Goal: Task Accomplishment & Management: Manage account settings

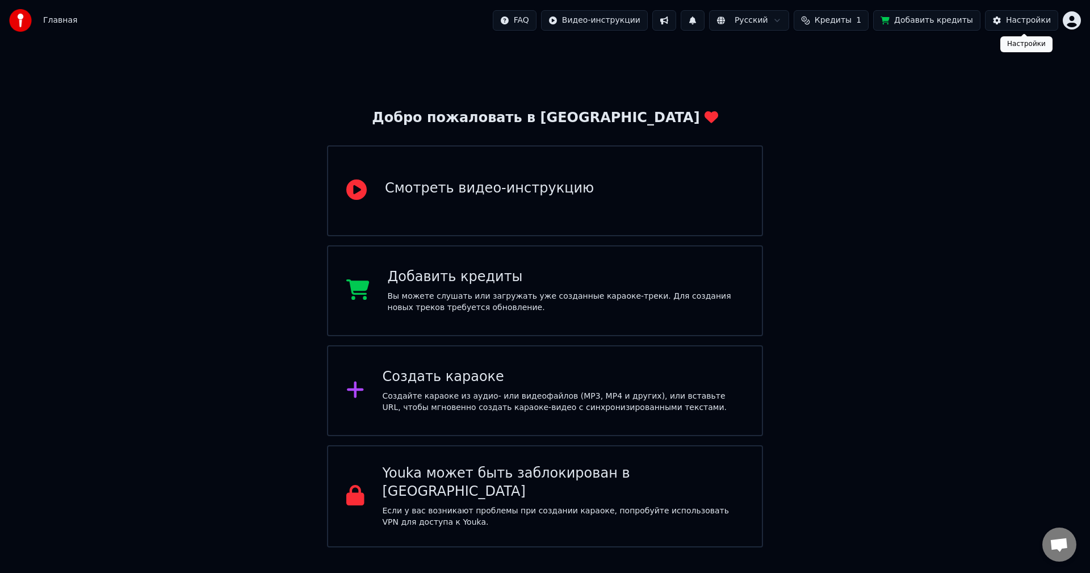
click at [1013, 22] on div "Настройки" at bounding box center [1028, 20] width 45 height 11
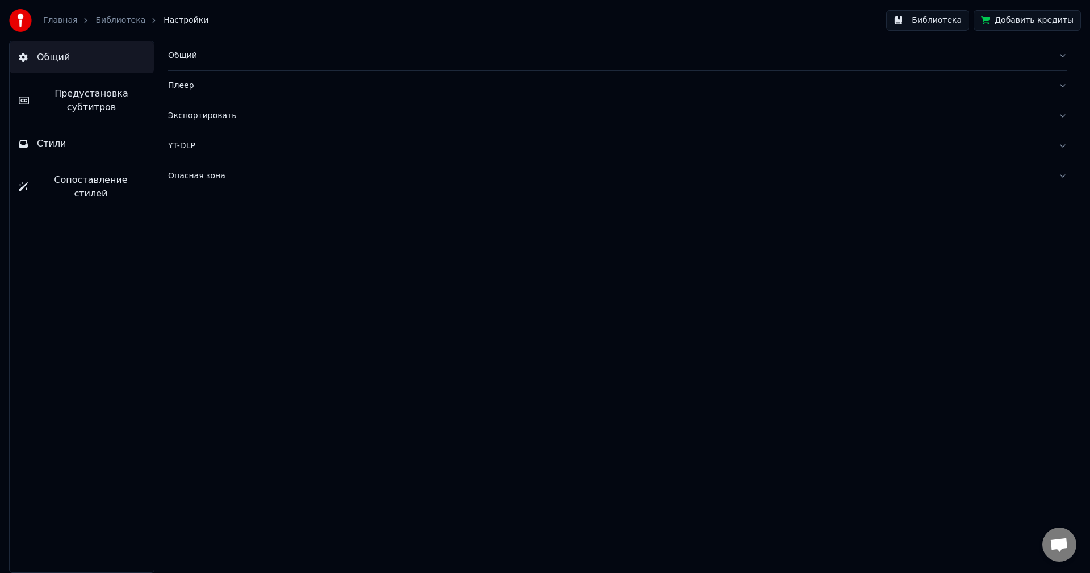
click at [111, 25] on link "Библиотека" at bounding box center [120, 20] width 50 height 11
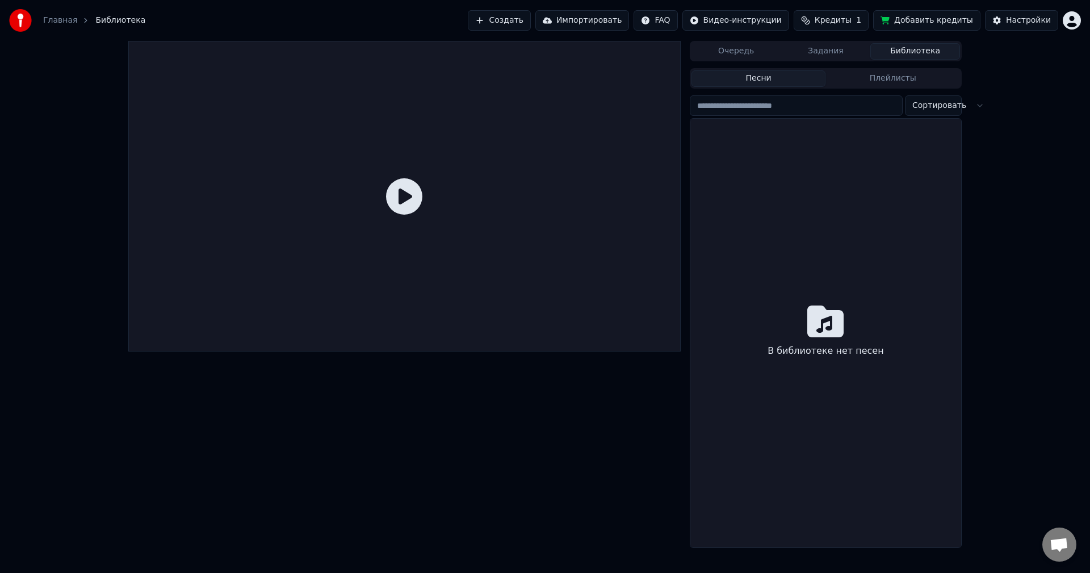
click at [61, 15] on link "Главная" at bounding box center [60, 20] width 34 height 11
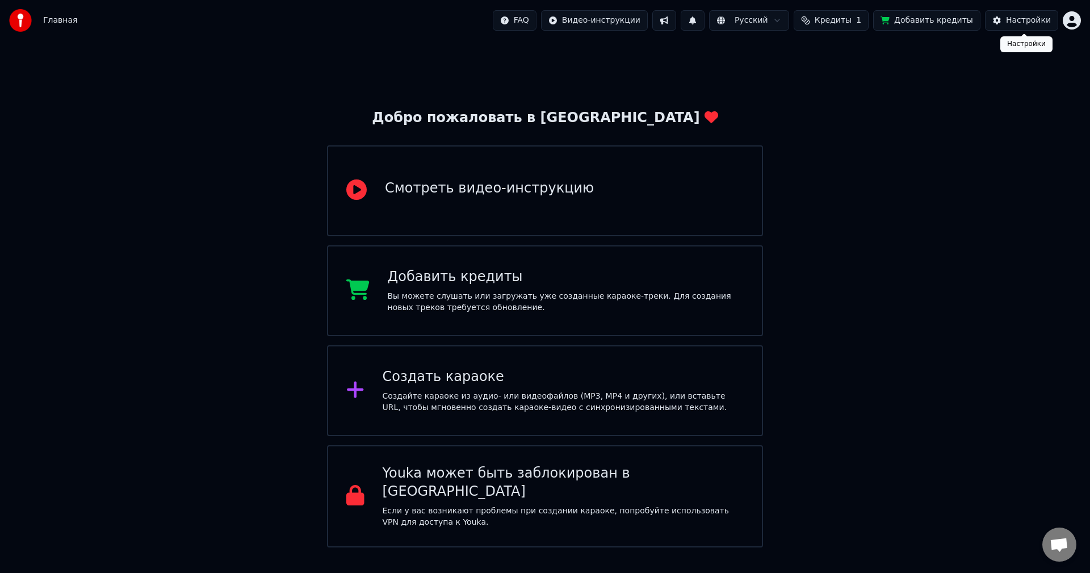
click at [1014, 15] on div "Настройки" at bounding box center [1028, 20] width 45 height 11
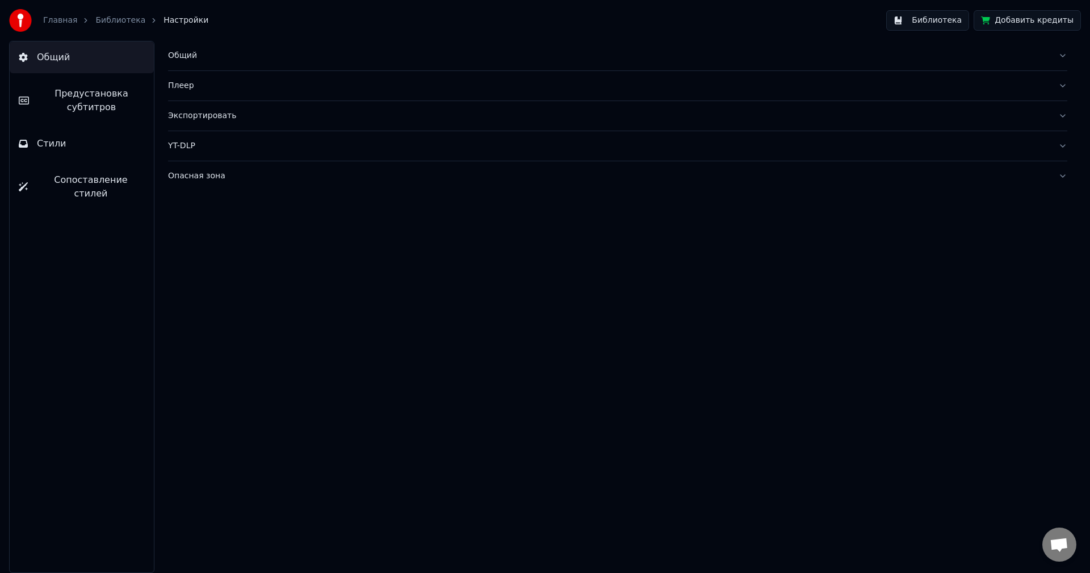
click at [83, 86] on button "Предустановка субтитров" at bounding box center [82, 100] width 144 height 45
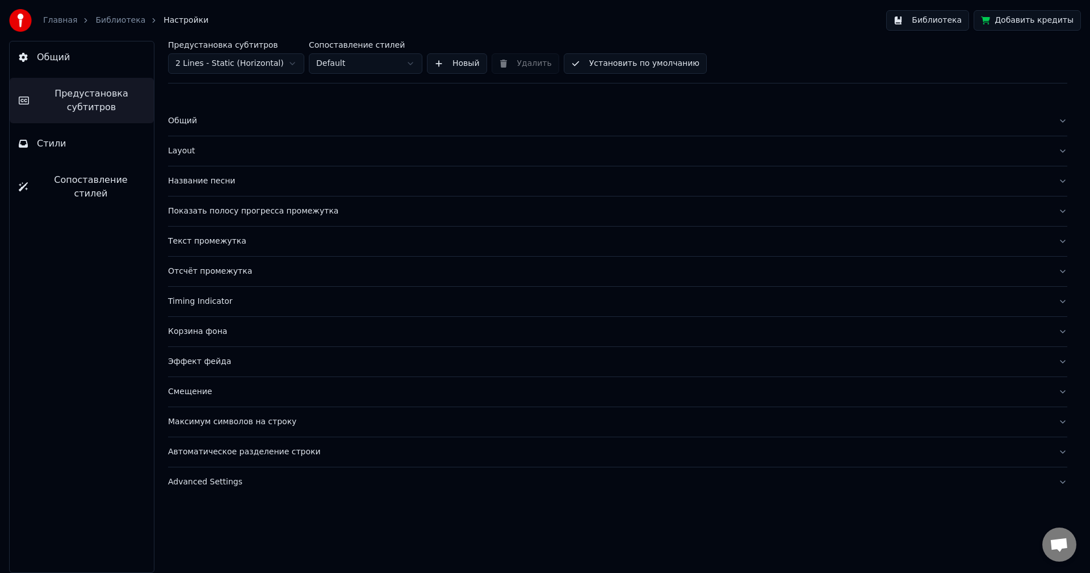
click at [78, 143] on button "Стили" at bounding box center [82, 144] width 144 height 32
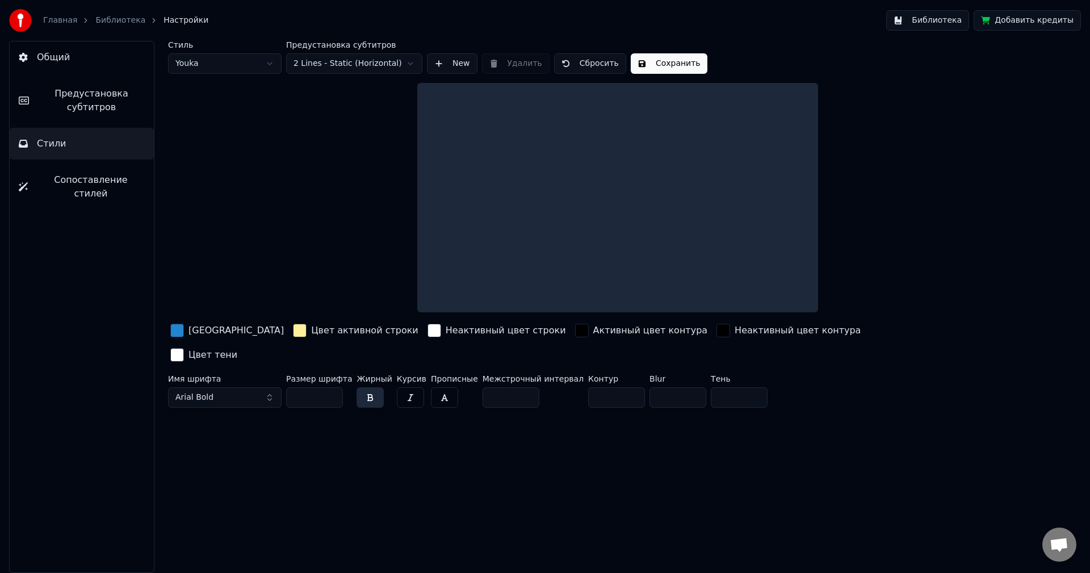
click at [104, 178] on span "Сопоставление стилей" at bounding box center [91, 186] width 108 height 27
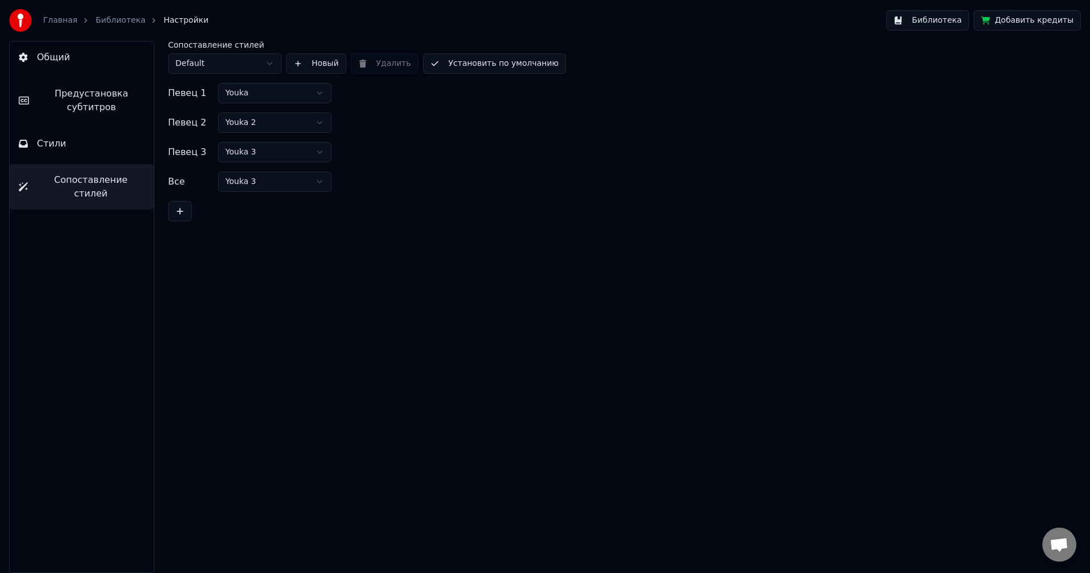
click at [10, 164] on button "Сопоставление стилей" at bounding box center [82, 186] width 144 height 45
